Goal: Book appointment/travel/reservation

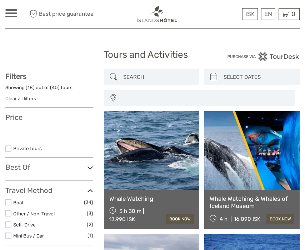
select select
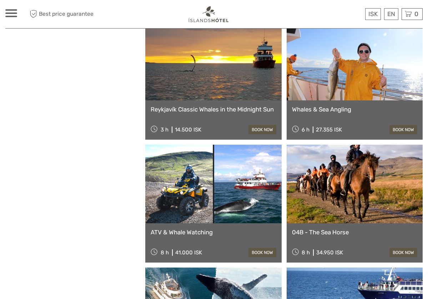
scroll to position [809, 0]
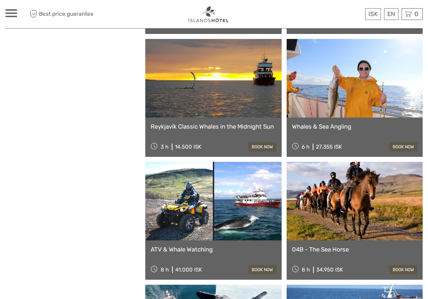
click at [230, 128] on link "Reykjavík Classic Whales in the Midnight Sun" at bounding box center [214, 126] width 126 height 7
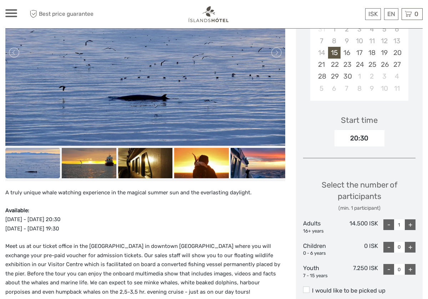
scroll to position [163, 0]
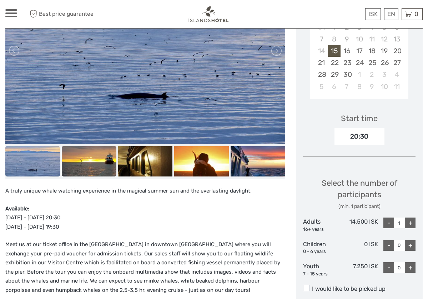
click at [88, 153] on img at bounding box center [89, 161] width 55 height 31
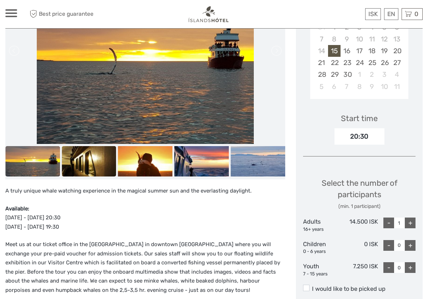
click at [105, 157] on img at bounding box center [89, 161] width 55 height 31
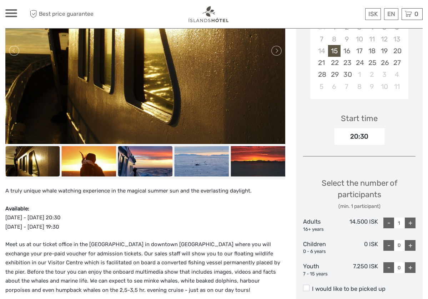
click at [130, 158] on img at bounding box center [145, 161] width 55 height 31
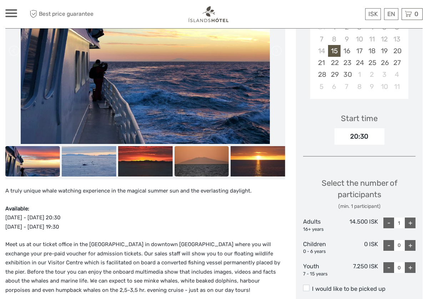
click at [191, 160] on img at bounding box center [201, 161] width 55 height 31
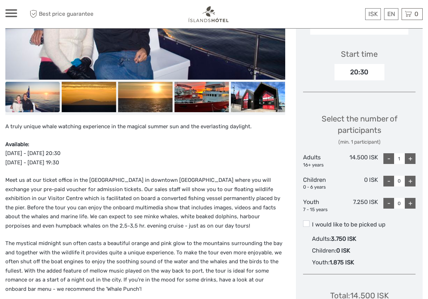
scroll to position [227, 0]
click at [384, 28] on link "English" at bounding box center [383, 28] width 30 height 13
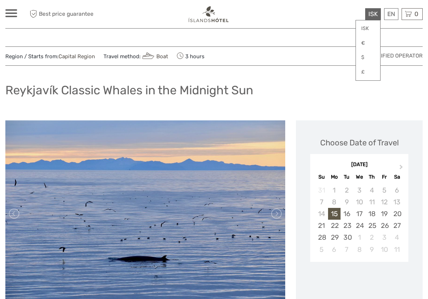
click at [374, 13] on span "ISK" at bounding box center [372, 13] width 9 height 7
click at [368, 56] on link "$" at bounding box center [368, 57] width 24 height 13
click at [364, 92] on div "Reykjavík Classic Whales in the Midnight Sun" at bounding box center [213, 93] width 417 height 26
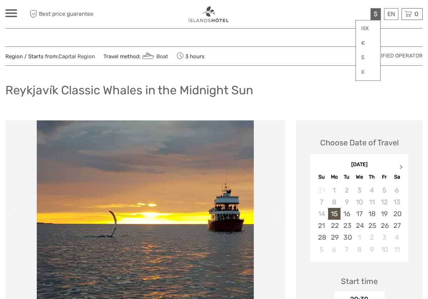
click at [401, 167] on span "Next Month" at bounding box center [401, 168] width 0 height 10
click at [398, 188] on div "4" at bounding box center [396, 190] width 12 height 12
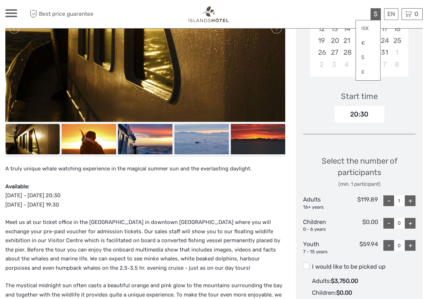
scroll to position [188, 0]
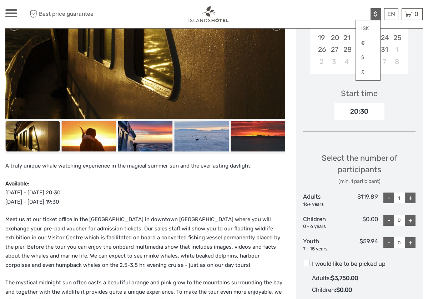
click at [409, 194] on div "+" at bounding box center [410, 197] width 11 height 11
type input "2"
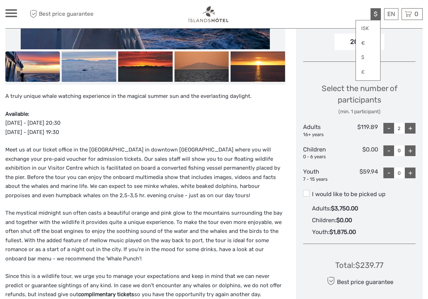
scroll to position [259, 0]
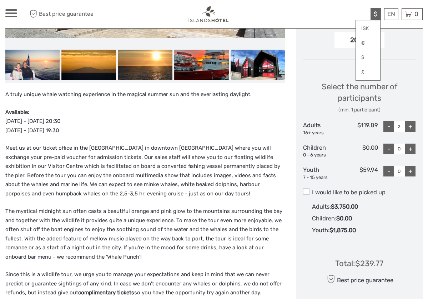
click at [317, 212] on div "Children : $0.00" at bounding box center [364, 218] width 104 height 12
click at [312, 190] on input "I would like to be picked up" at bounding box center [312, 190] width 0 height 0
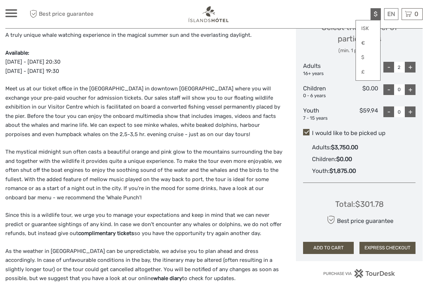
scroll to position [318, 0]
click at [306, 129] on span at bounding box center [306, 132] width 6 height 6
click at [312, 131] on input "I would like to be picked up" at bounding box center [312, 131] width 0 height 0
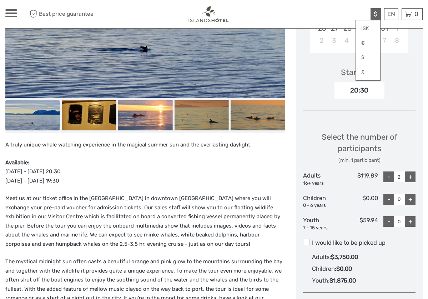
scroll to position [185, 0]
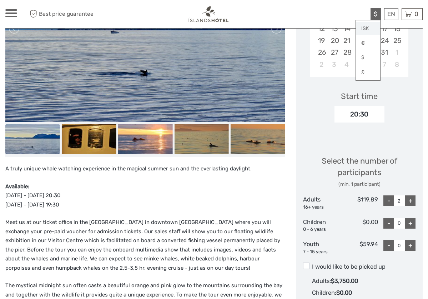
click at [367, 26] on link "ISK" at bounding box center [368, 28] width 24 height 13
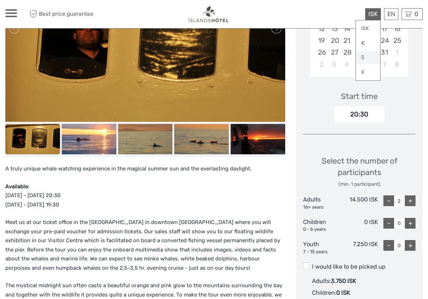
click at [369, 56] on link "$" at bounding box center [368, 57] width 24 height 13
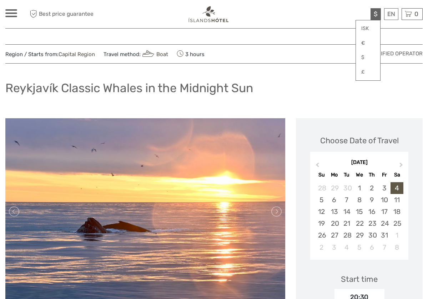
scroll to position [2, 0]
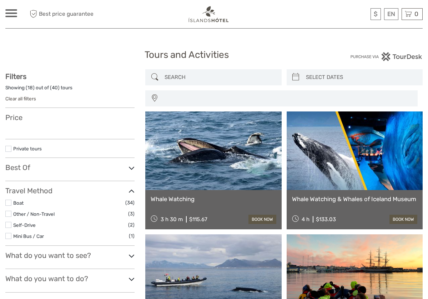
select select
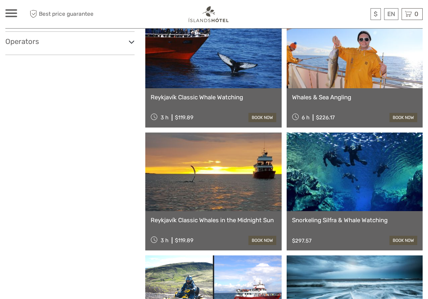
scroll to position [346, 0]
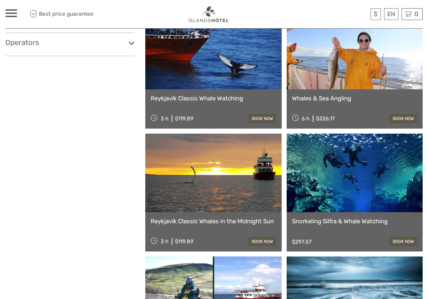
click at [211, 218] on link "Reykjavík Classic Whales in the Midnight Sun" at bounding box center [214, 220] width 126 height 7
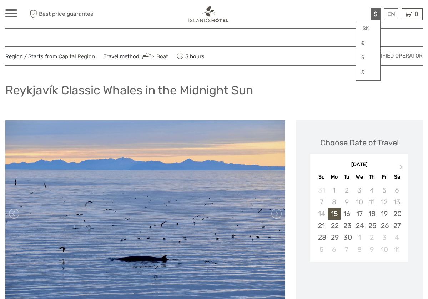
click at [375, 12] on span "$" at bounding box center [376, 13] width 4 height 7
click at [367, 29] on link "ISK" at bounding box center [368, 28] width 24 height 13
click at [364, 26] on link "ISK" at bounding box center [368, 28] width 24 height 13
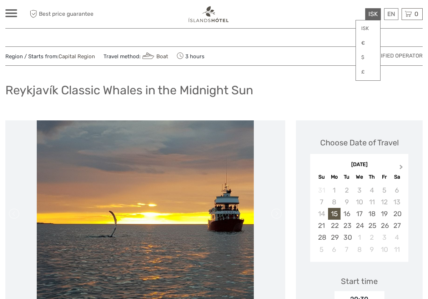
click at [398, 165] on button "Next Month" at bounding box center [401, 168] width 11 height 11
click at [397, 188] on div "4" at bounding box center [396, 190] width 12 height 12
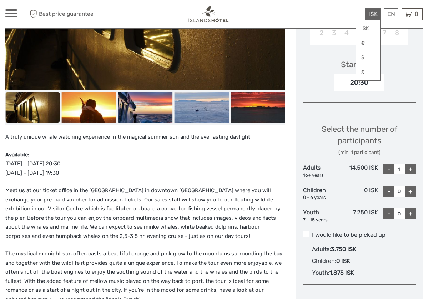
scroll to position [217, 0]
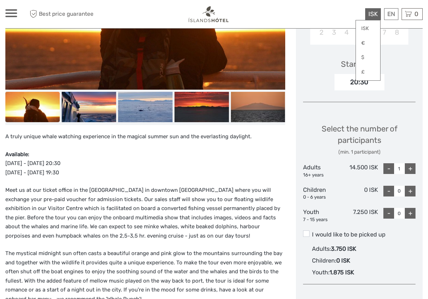
click at [412, 166] on div "+" at bounding box center [410, 168] width 11 height 11
type input "2"
click at [306, 230] on span at bounding box center [306, 233] width 6 height 6
click at [312, 232] on input "I would like to be picked up" at bounding box center [312, 232] width 0 height 0
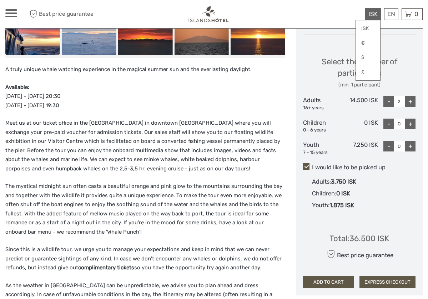
scroll to position [284, 0]
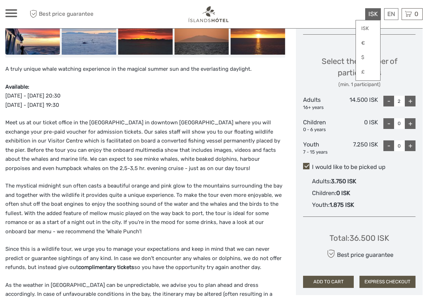
click at [305, 160] on div "Choose Date of Travel [DATE] Previous Month Next Month [DATE] Su Mo Tu We Th Fr…" at bounding box center [359, 65] width 127 height 459
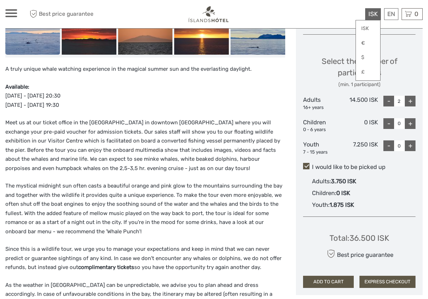
click at [306, 166] on span at bounding box center [306, 166] width 6 height 6
click at [312, 164] on input "I would like to be picked up" at bounding box center [312, 164] width 0 height 0
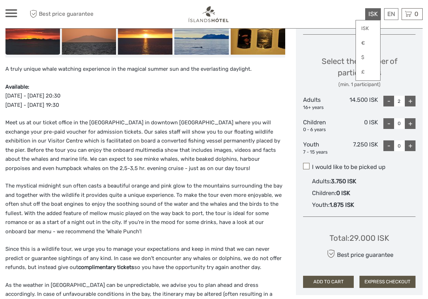
click at [306, 163] on span at bounding box center [306, 166] width 6 height 6
click at [312, 164] on input "I would like to be picked up" at bounding box center [312, 164] width 0 height 0
click at [307, 163] on span at bounding box center [306, 166] width 6 height 6
click at [312, 164] on input "I would like to be picked up" at bounding box center [312, 164] width 0 height 0
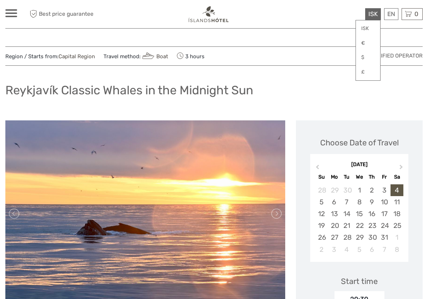
scroll to position [0, 0]
